Goal: Communication & Community: Answer question/provide support

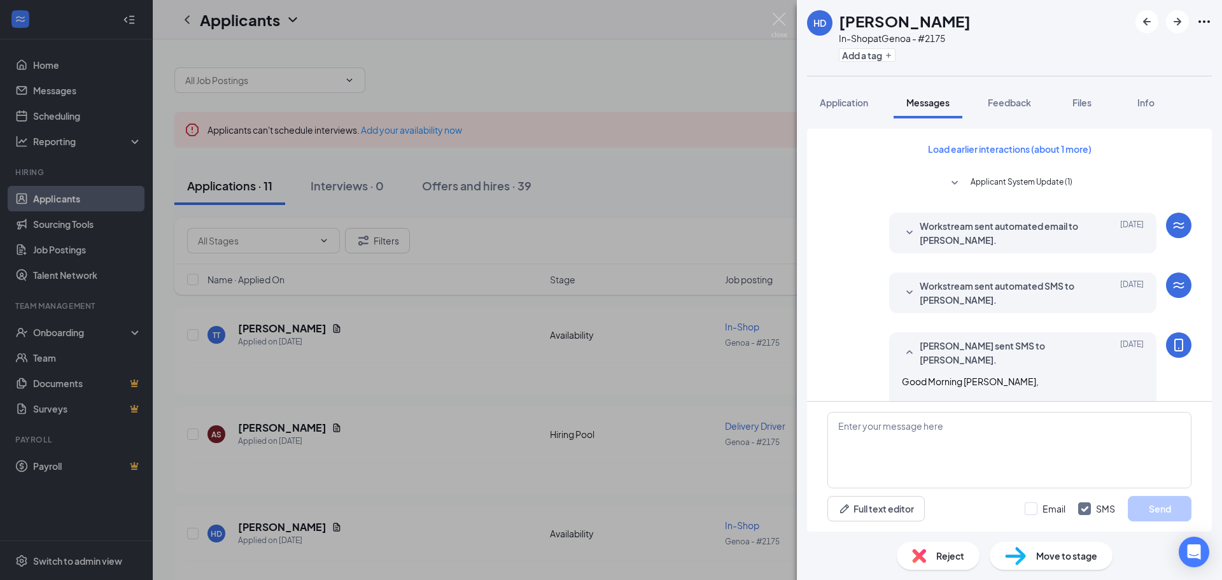
scroll to position [550, 0]
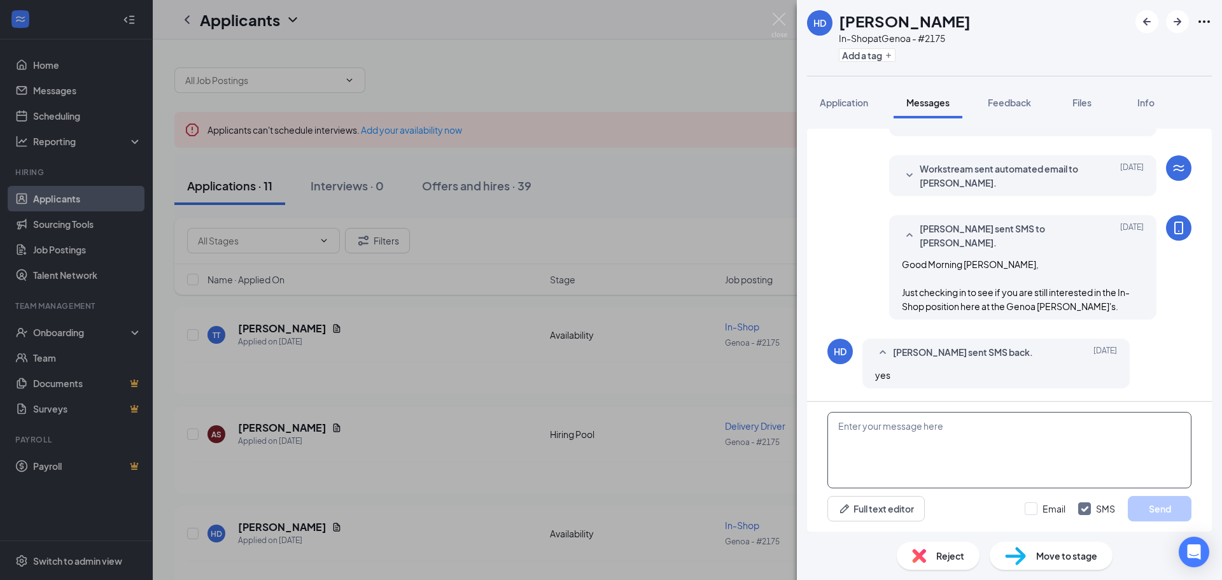
click at [870, 434] on textarea at bounding box center [1010, 450] width 364 height 76
type textarea "Glad to hear that! Would you be available to interview [DATE] afternoon [DATE] …"
click at [1163, 510] on button "Send" at bounding box center [1160, 508] width 64 height 25
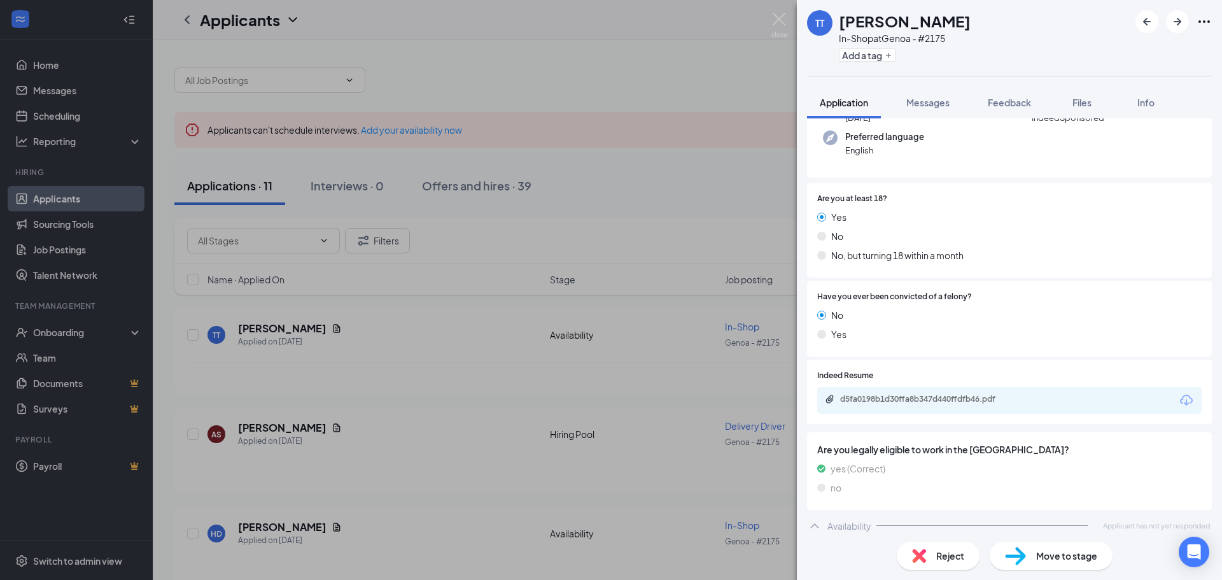
scroll to position [127, 0]
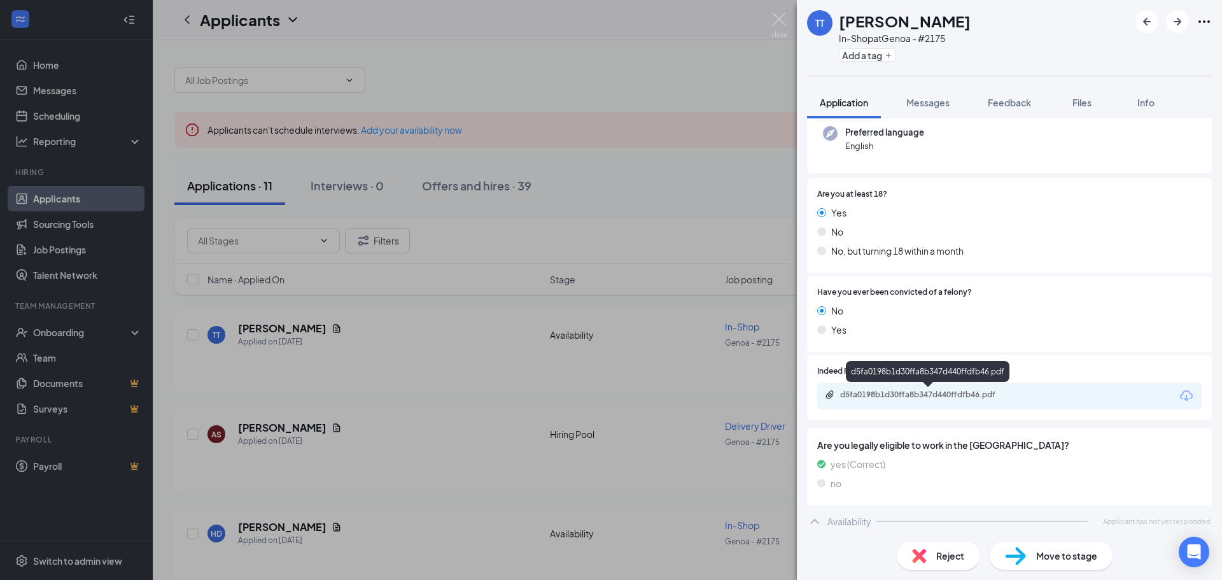
click at [932, 399] on div "d5fa0198b1d30ffa8b347d440ffdfb46.pdf" at bounding box center [929, 395] width 178 height 10
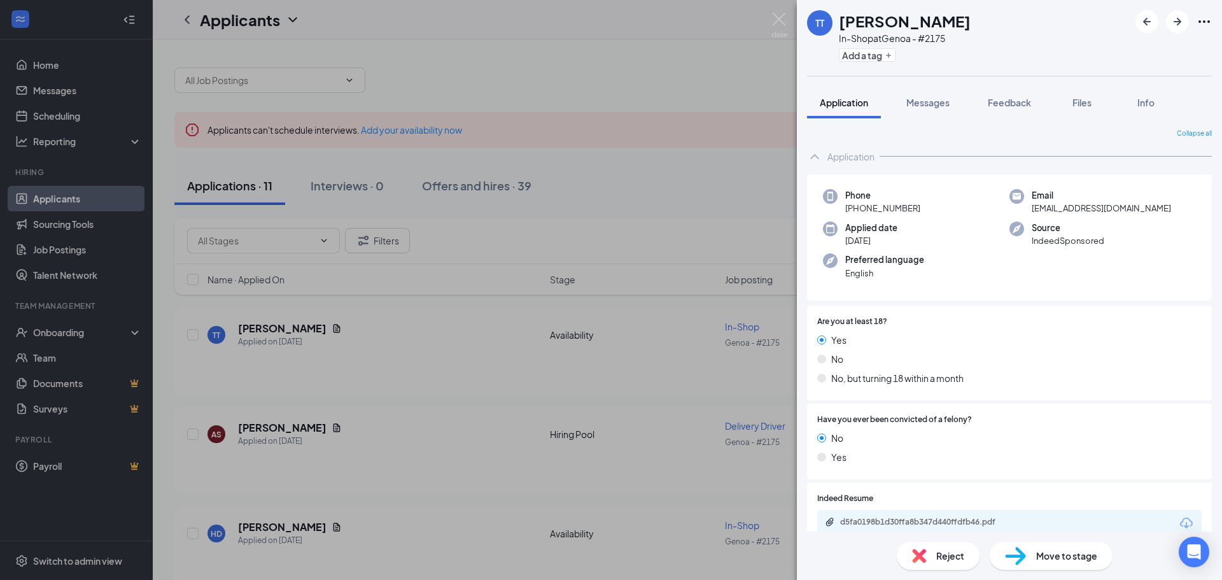
scroll to position [130, 0]
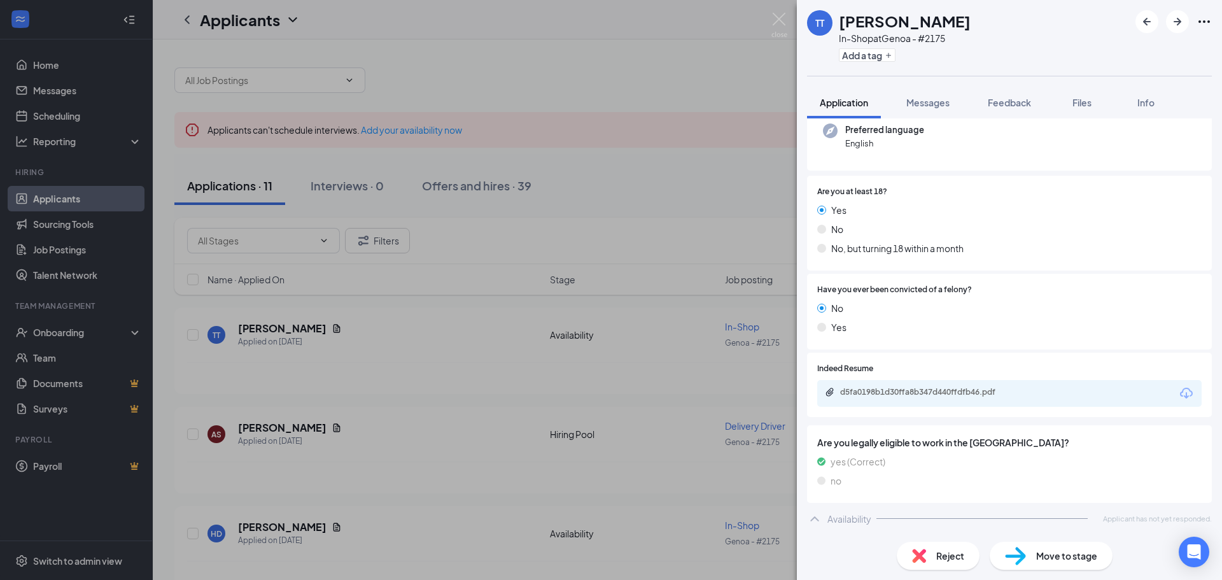
click at [817, 523] on icon "ChevronUp" at bounding box center [814, 518] width 15 height 15
drag, startPoint x: 778, startPoint y: 20, endPoint x: 394, endPoint y: 446, distance: 573.9
click at [779, 20] on img at bounding box center [780, 25] width 16 height 25
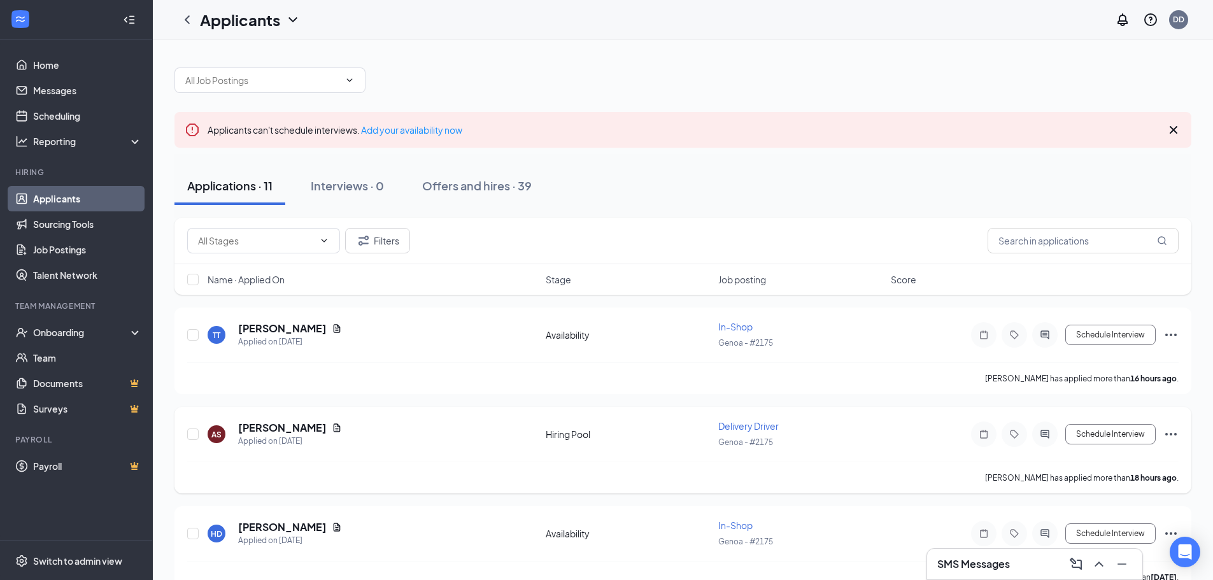
click at [1040, 430] on icon "ActiveChat" at bounding box center [1044, 434] width 15 height 10
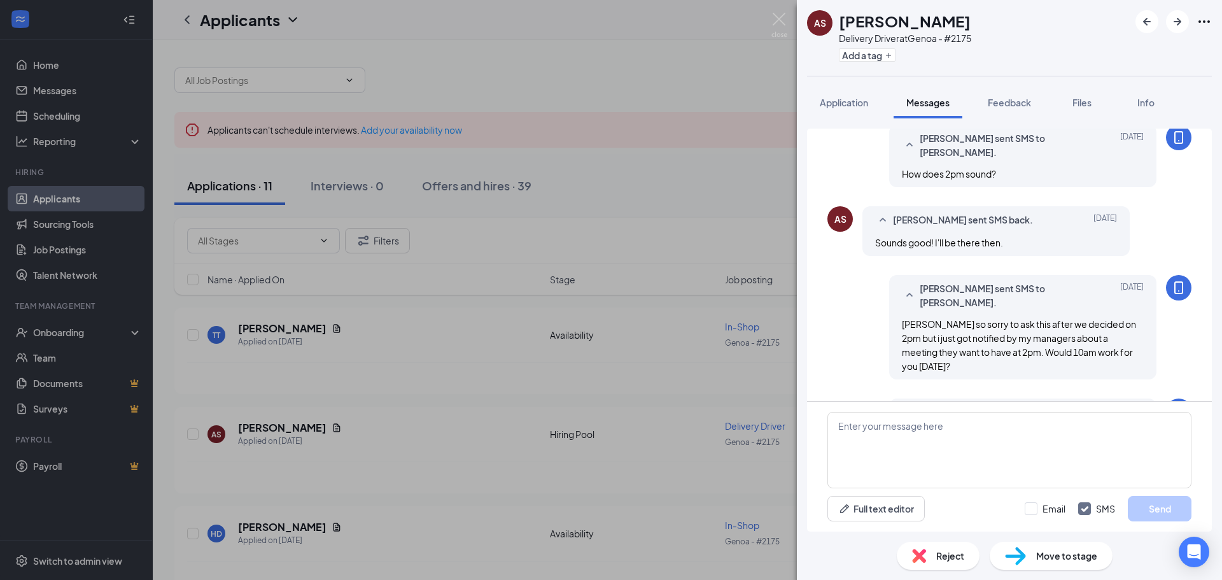
scroll to position [260, 0]
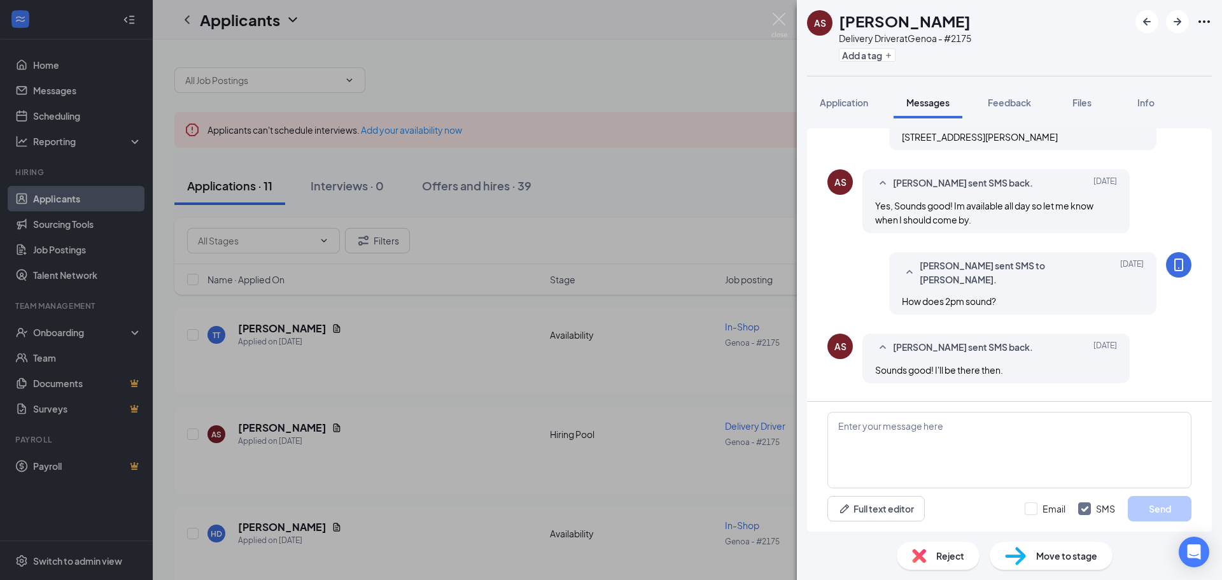
scroll to position [5, 0]
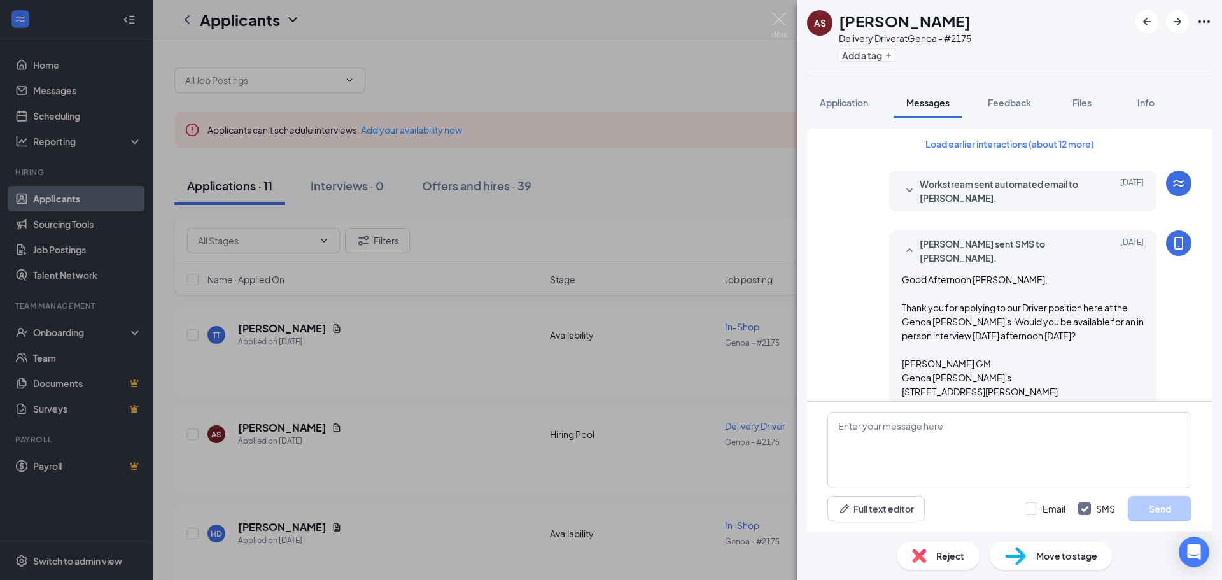
click at [904, 278] on span "Good Afternoon Andrew, Thank you for applying to our Driver position here at th…" at bounding box center [1023, 336] width 242 height 124
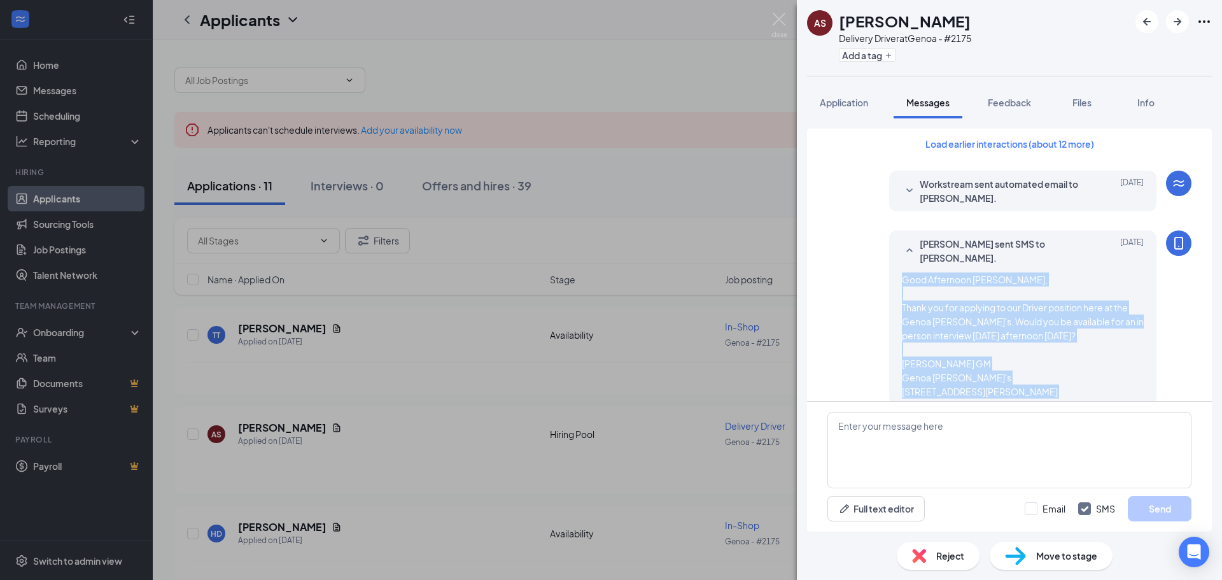
drag, startPoint x: 904, startPoint y: 278, endPoint x: 1046, endPoint y: 386, distance: 178.2
click at [1046, 386] on div "Good Afternoon Andrew, Thank you for applying to our Driver position here at th…" at bounding box center [1023, 336] width 242 height 126
copy span "Good Afternoon Andrew, Thank you for applying to our Driver position here at th…"
click at [776, 20] on img at bounding box center [780, 25] width 16 height 25
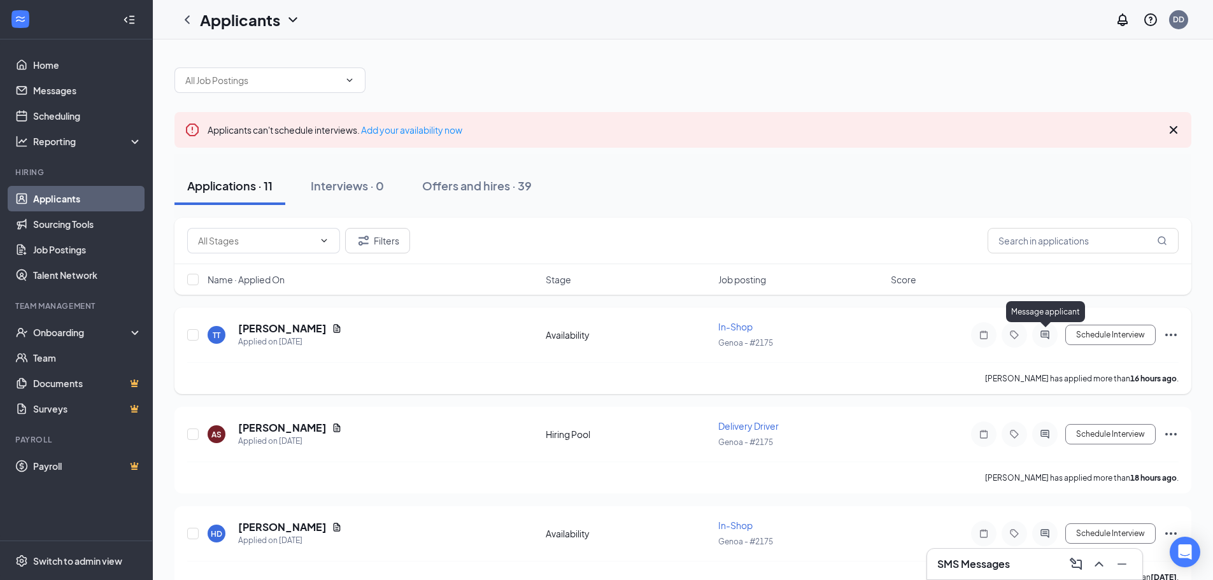
click at [1042, 331] on icon "ActiveChat" at bounding box center [1044, 334] width 8 height 8
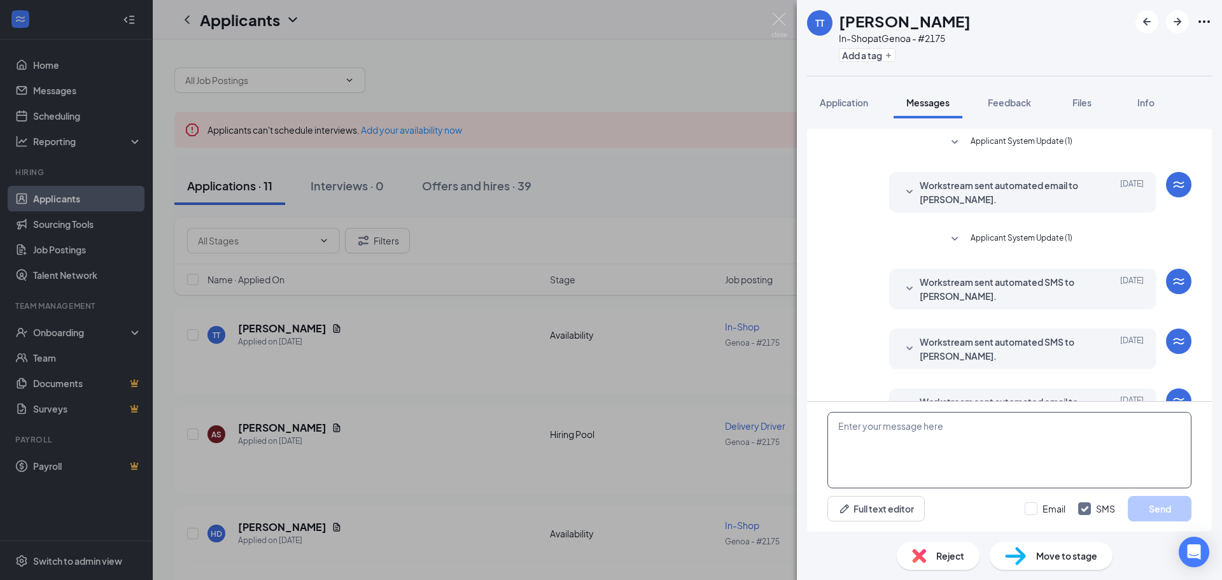
scroll to position [41, 0]
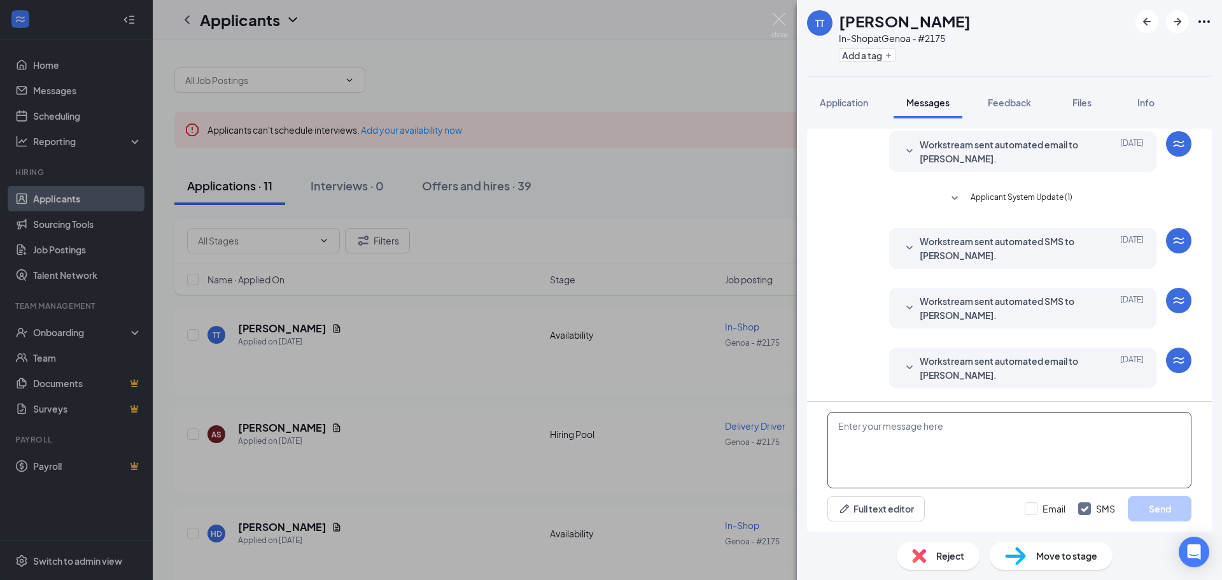
click at [902, 430] on textarea at bounding box center [1010, 450] width 364 height 76
paste textarea "Good Afternoon Andrew, Thank you for applying to our Driver position here at th…"
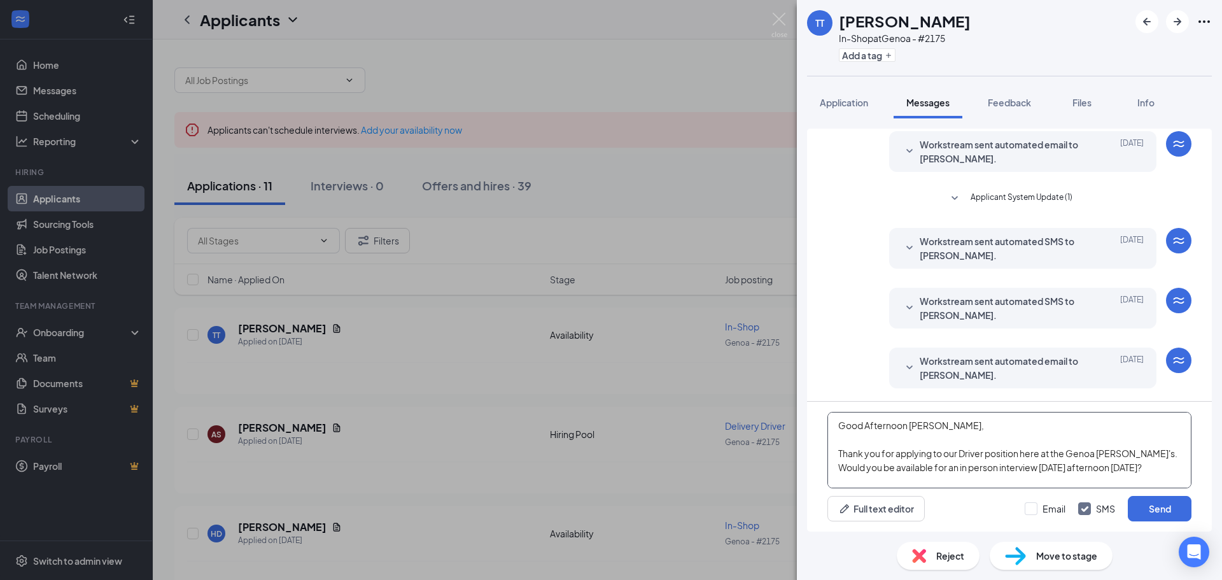
scroll to position [0, 0]
click at [887, 424] on textarea "Good Afternoon Andrew, Thank you for applying to our Driver position here at th…" at bounding box center [1010, 450] width 364 height 76
click at [970, 453] on textarea "Good Morning Tianna, Thank you for applying to our Driver position here at the …" at bounding box center [1010, 450] width 364 height 76
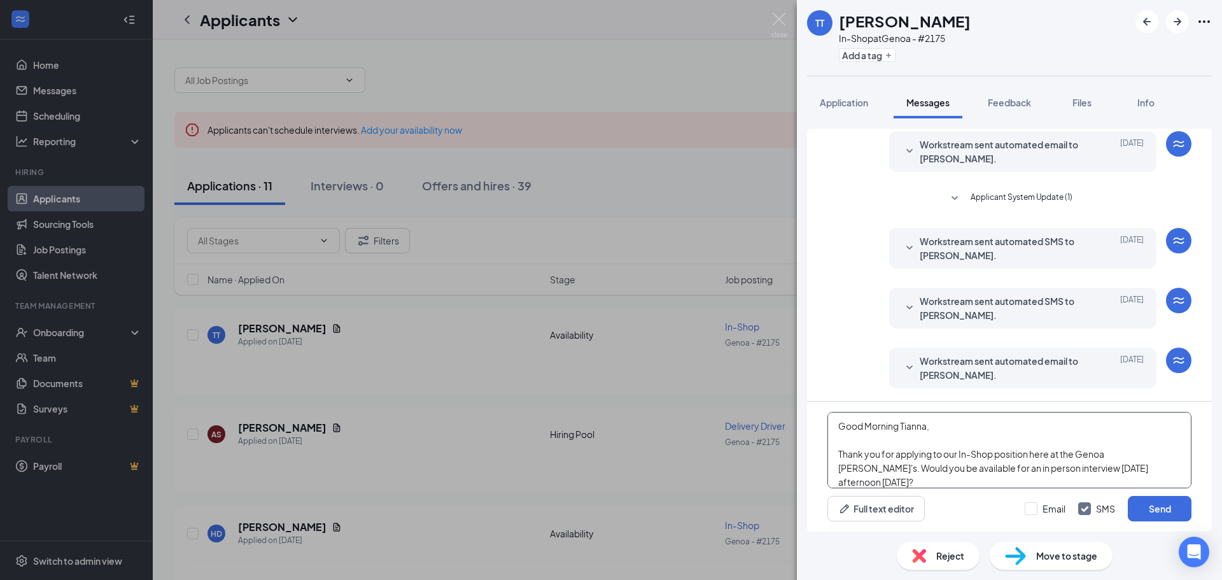
click at [1050, 469] on textarea "Good Morning Tianna, Thank you for applying to our In-Shop position here at the…" at bounding box center [1010, 450] width 364 height 76
drag, startPoint x: 1050, startPoint y: 469, endPoint x: 1148, endPoint y: 469, distance: 98.1
click at [1148, 469] on textarea "Good Morning Tianna, Thank you for applying to our In-Shop position here at the…" at bounding box center [1010, 450] width 364 height 76
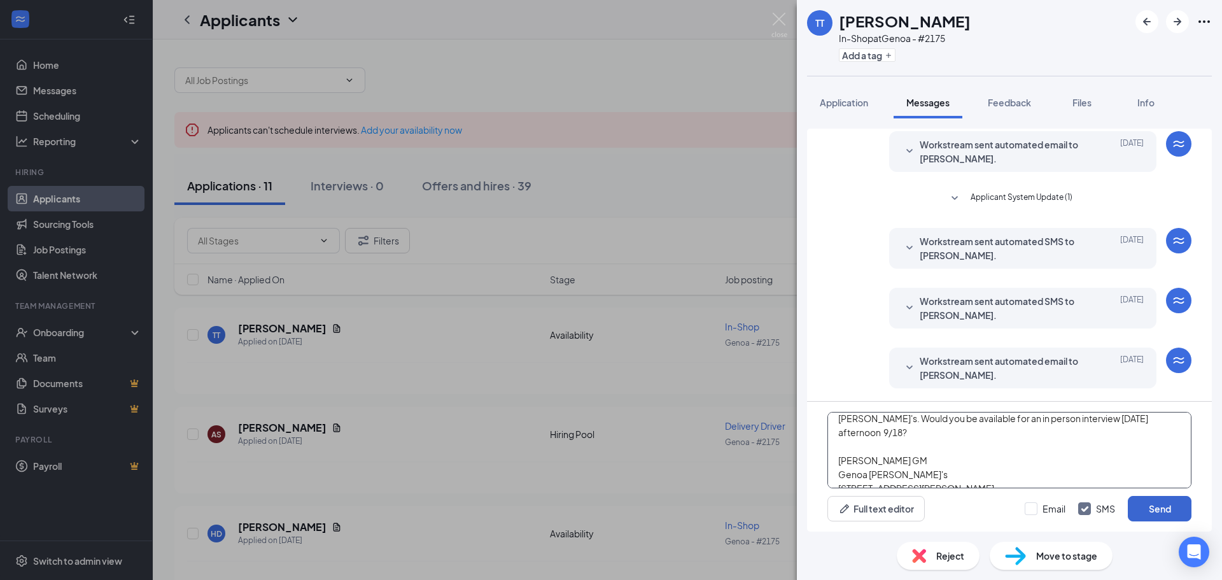
type textarea "Good Morning Tianna, Thank you for applying to our In-Shop position here at the…"
click at [1162, 507] on button "Send" at bounding box center [1160, 508] width 64 height 25
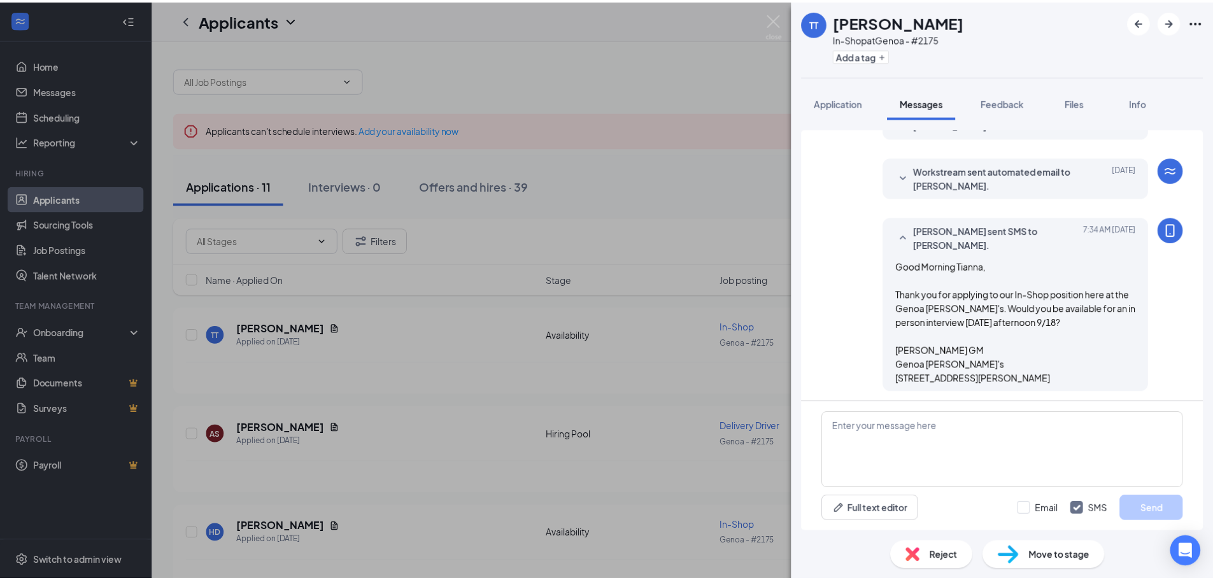
scroll to position [234, 0]
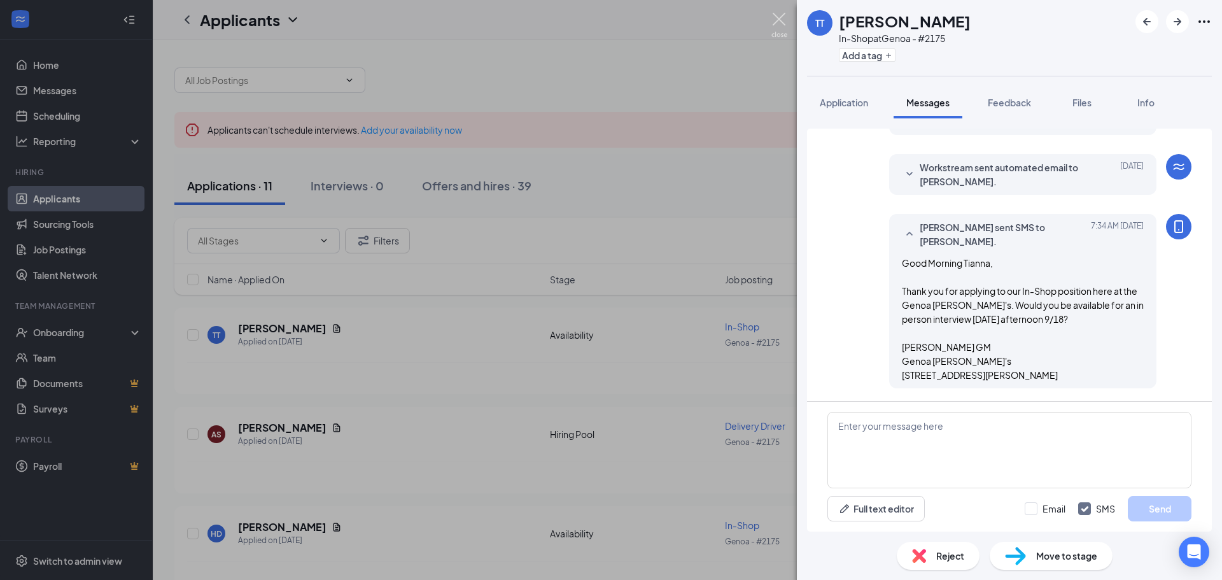
click at [781, 20] on img at bounding box center [780, 25] width 16 height 25
